Goal: Task Accomplishment & Management: Manage account settings

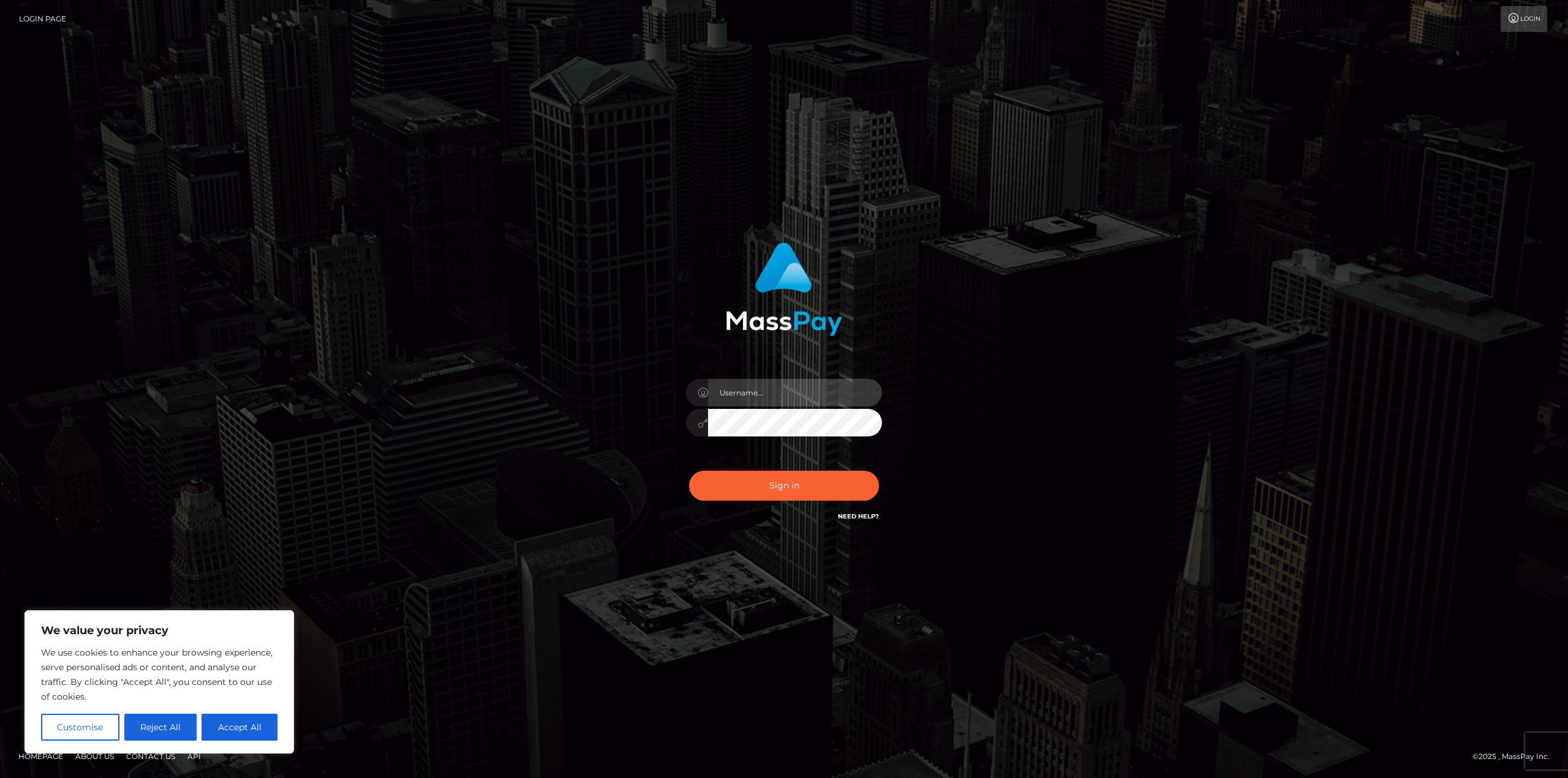
drag, startPoint x: 753, startPoint y: 390, endPoint x: 767, endPoint y: 403, distance: 19.1
click at [753, 390] on input "text" at bounding box center [794, 392] width 174 height 28
type input "[EMAIL_ADDRESS][DOMAIN_NAME]"
click at [783, 484] on button "Sign in" at bounding box center [784, 486] width 190 height 30
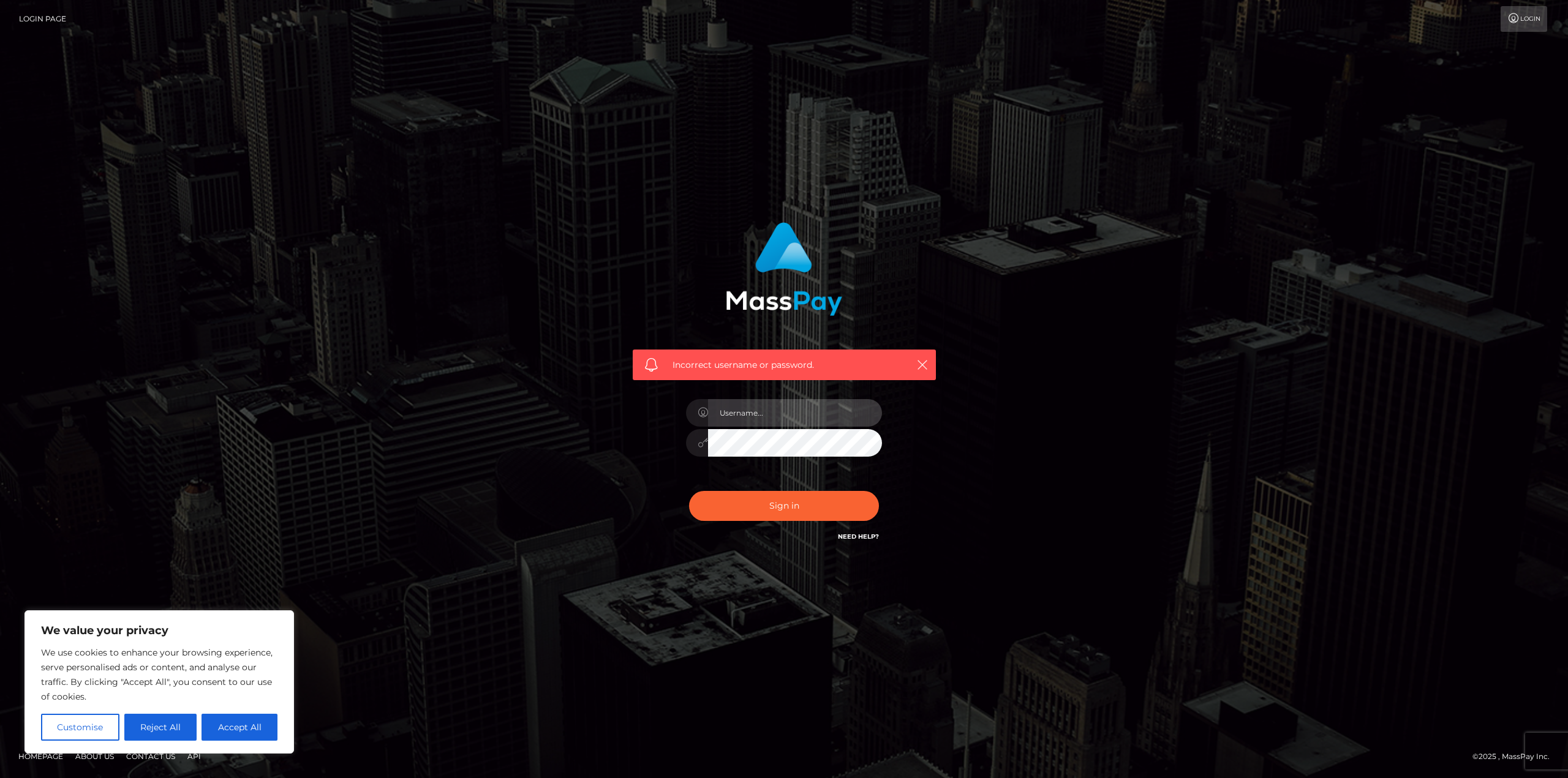
click at [759, 414] on input "text" at bounding box center [794, 413] width 174 height 28
type input "[EMAIL_ADDRESS][DOMAIN_NAME]"
click at [777, 507] on button "Sign in" at bounding box center [784, 506] width 190 height 30
click at [922, 369] on icon "button" at bounding box center [922, 365] width 12 height 12
click at [1509, 12] on link "Login" at bounding box center [1523, 19] width 47 height 26
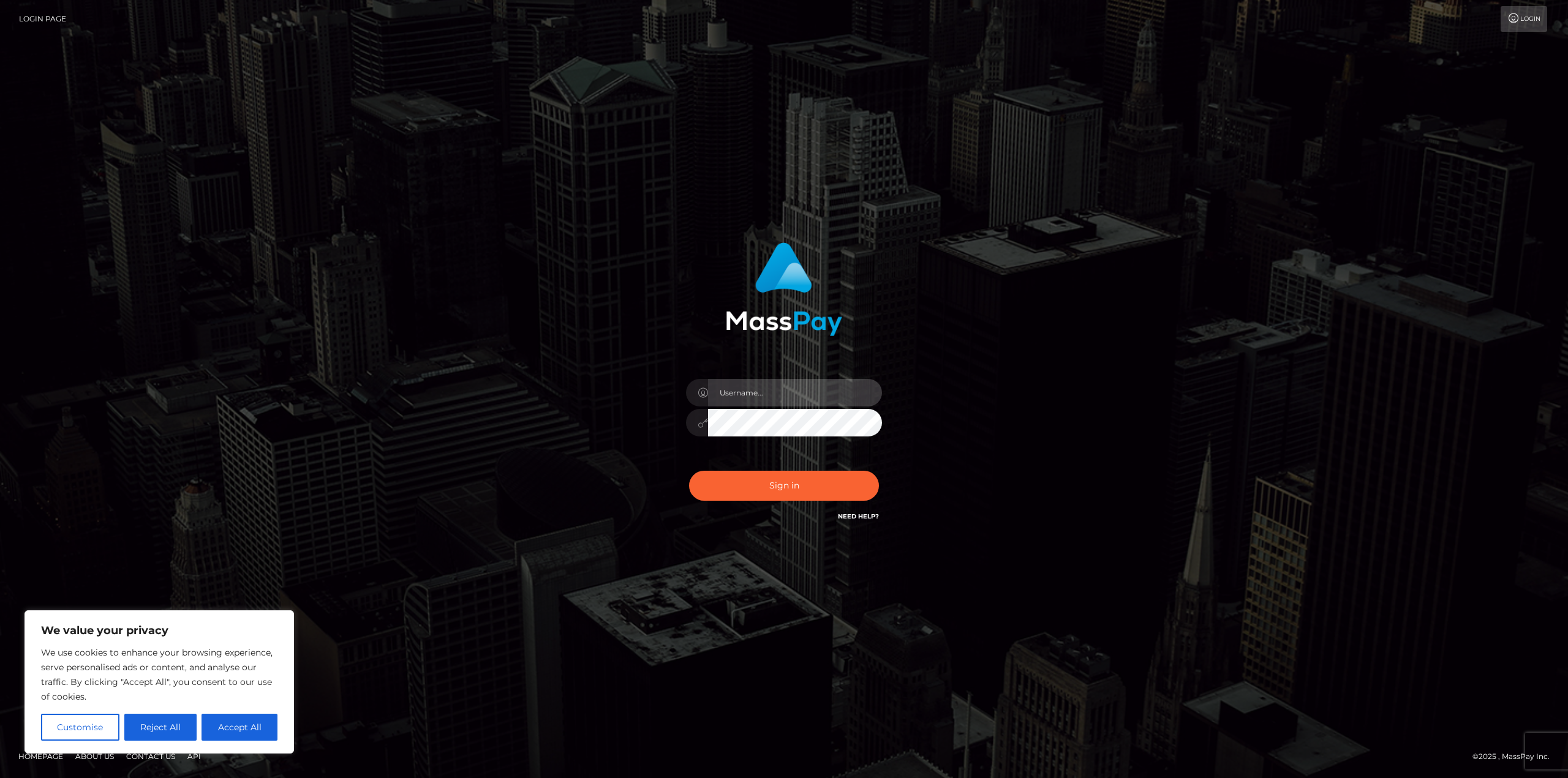
click at [814, 390] on input "text" at bounding box center [794, 392] width 174 height 28
click at [841, 527] on div "Sign in" at bounding box center [784, 382] width 322 height 299
click at [846, 517] on link "Need Help?" at bounding box center [858, 517] width 41 height 8
click at [727, 388] on input "text" at bounding box center [794, 392] width 174 height 28
drag, startPoint x: 828, startPoint y: 392, endPoint x: 828, endPoint y: 383, distance: 9.0
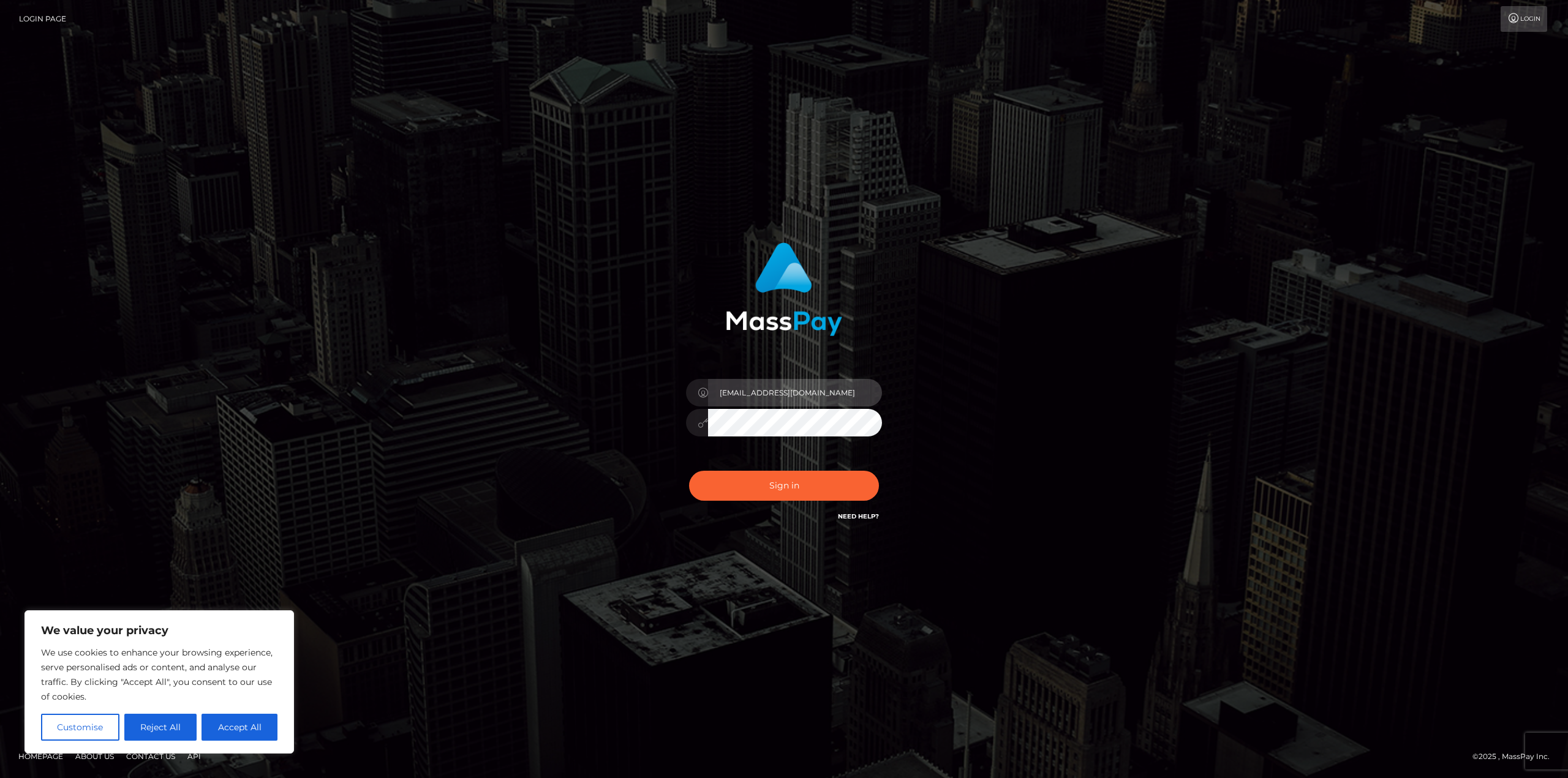
click at [828, 390] on input "[EMAIL_ADDRESS][DOMAIN_NAME]" at bounding box center [794, 392] width 174 height 28
type input "[EMAIL_ADDRESS][DOMAIN_NAME]"
click at [673, 420] on div "[EMAIL_ADDRESS][DOMAIN_NAME]" at bounding box center [784, 382] width 322 height 299
click at [689, 471] on button "Sign in" at bounding box center [784, 486] width 190 height 30
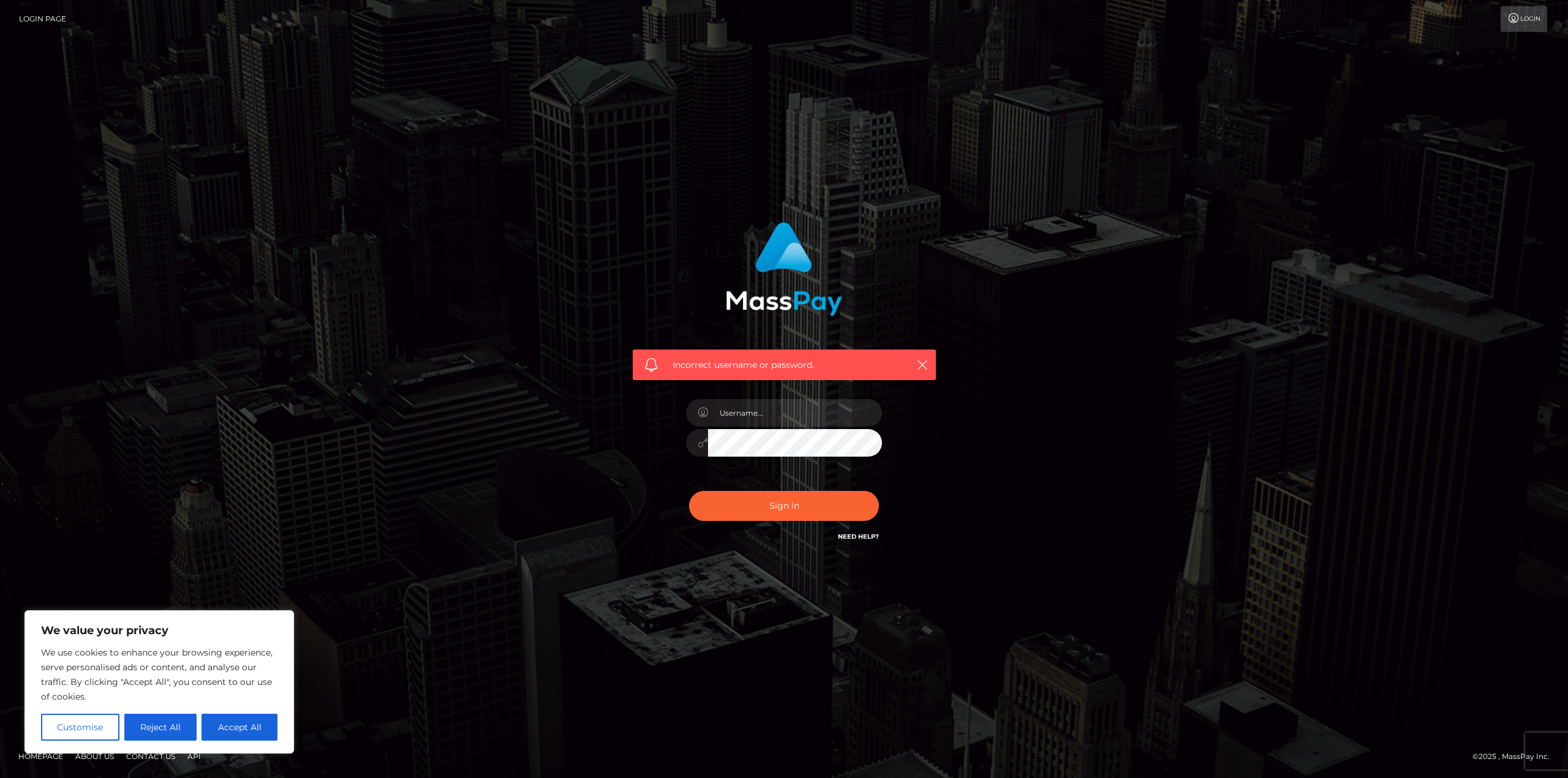
click at [700, 431] on div at bounding box center [784, 440] width 196 height 24
click at [757, 417] on input "text" at bounding box center [794, 413] width 174 height 28
type input "[EMAIL_ADDRESS][DOMAIN_NAME]"
click at [682, 446] on div "[EMAIL_ADDRESS][DOMAIN_NAME]" at bounding box center [784, 436] width 214 height 94
click at [689, 491] on button "Sign in" at bounding box center [784, 506] width 190 height 30
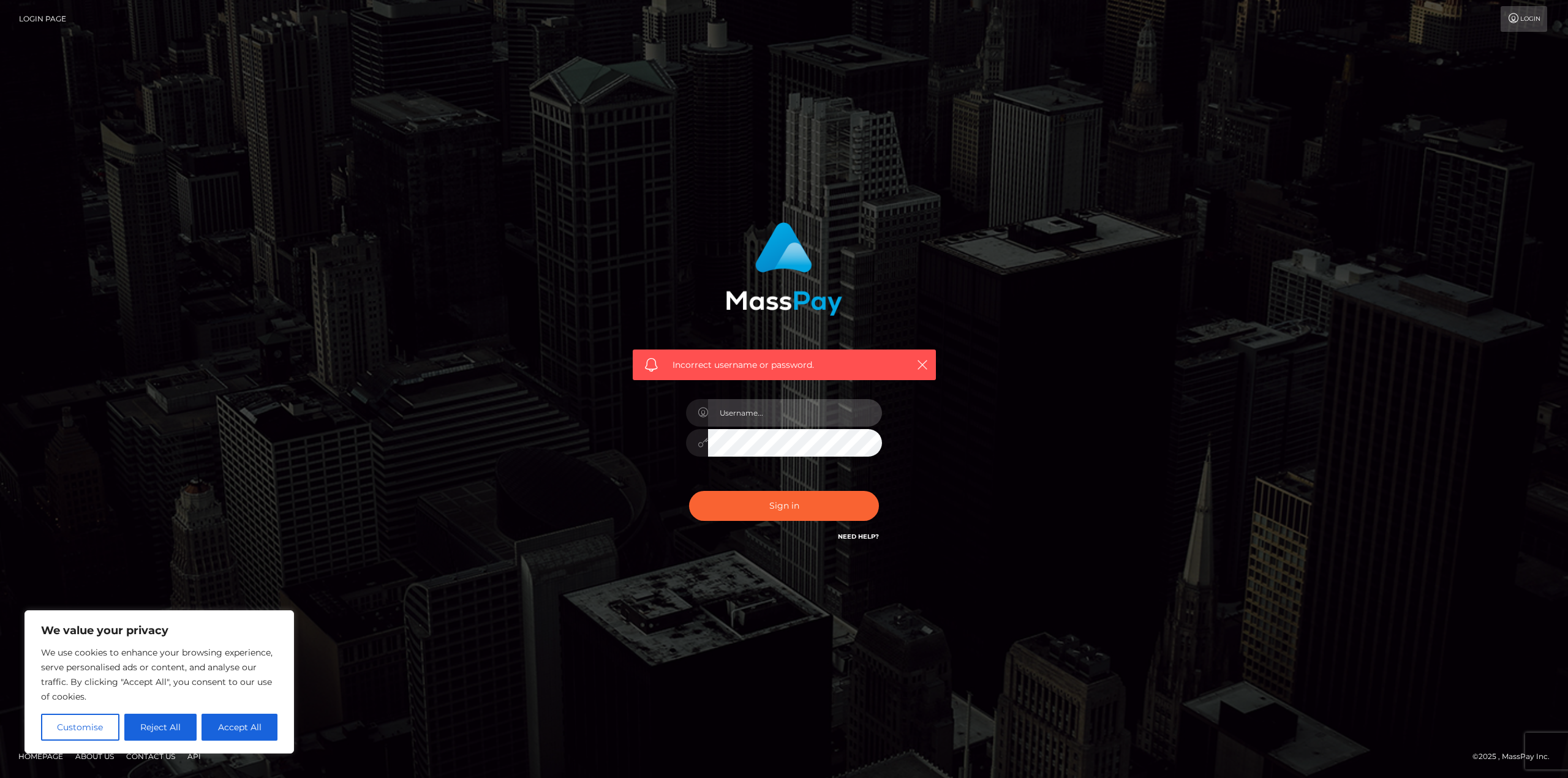
click at [772, 415] on input "text" at bounding box center [794, 413] width 174 height 28
type input "[EMAIL_ADDRESS][DOMAIN_NAME]"
click at [767, 514] on button "Sign in" at bounding box center [784, 506] width 190 height 30
click at [794, 411] on input "text" at bounding box center [794, 413] width 174 height 28
click at [850, 413] on input "[EMAIL_ADDRESS][DOMAIN_NAME]" at bounding box center [794, 413] width 174 height 28
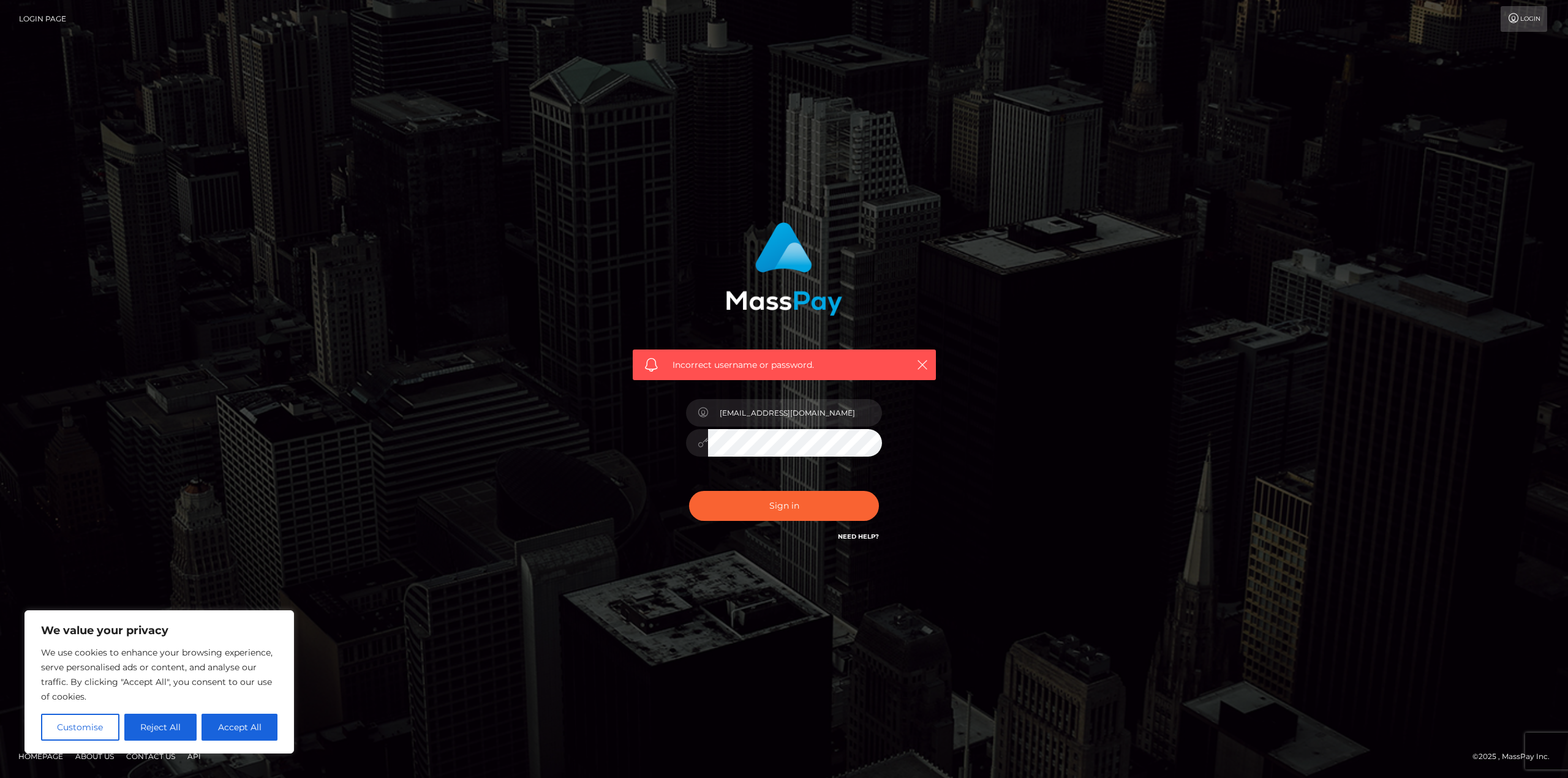
type input "[EMAIL_ADDRESS][DOMAIN_NAME]"
click at [727, 498] on button "Sign in" at bounding box center [784, 506] width 190 height 30
